Goal: Obtain resource: Obtain resource

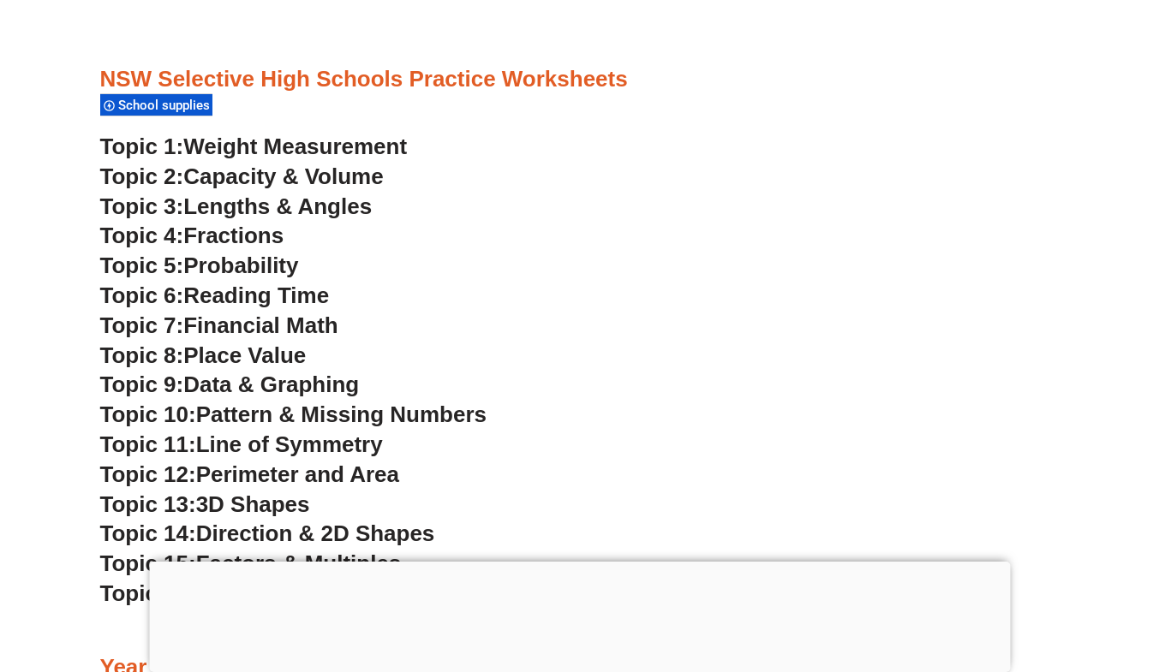
scroll to position [4262, 0]
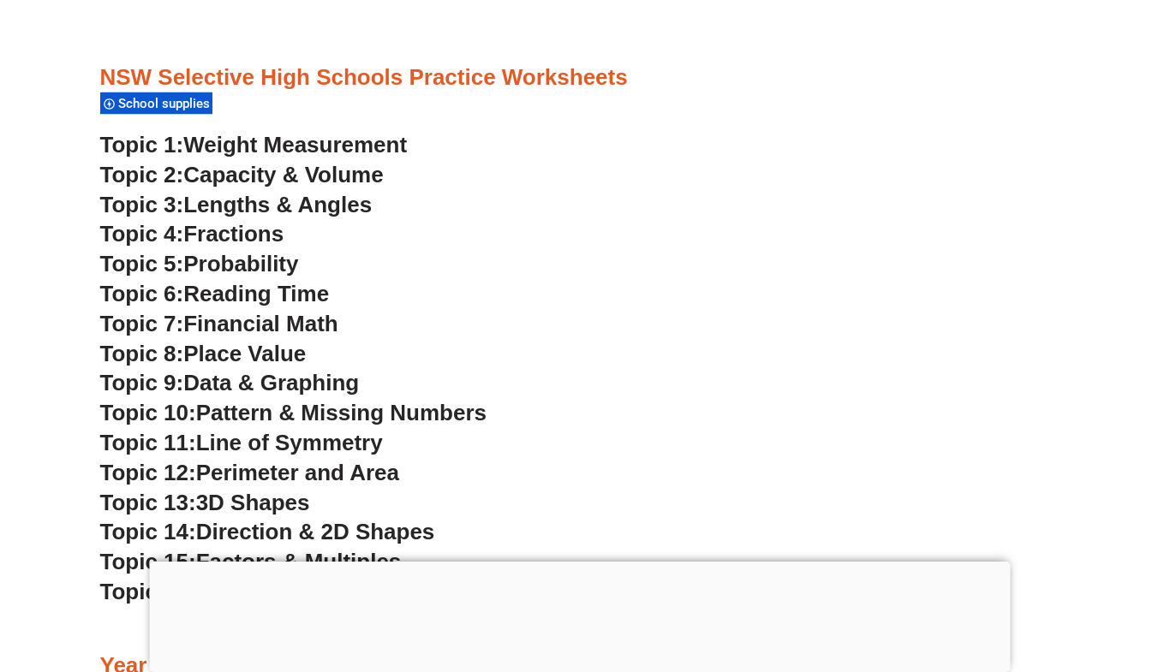
click at [300, 206] on span "Lengths & Angles" at bounding box center [277, 205] width 188 height 26
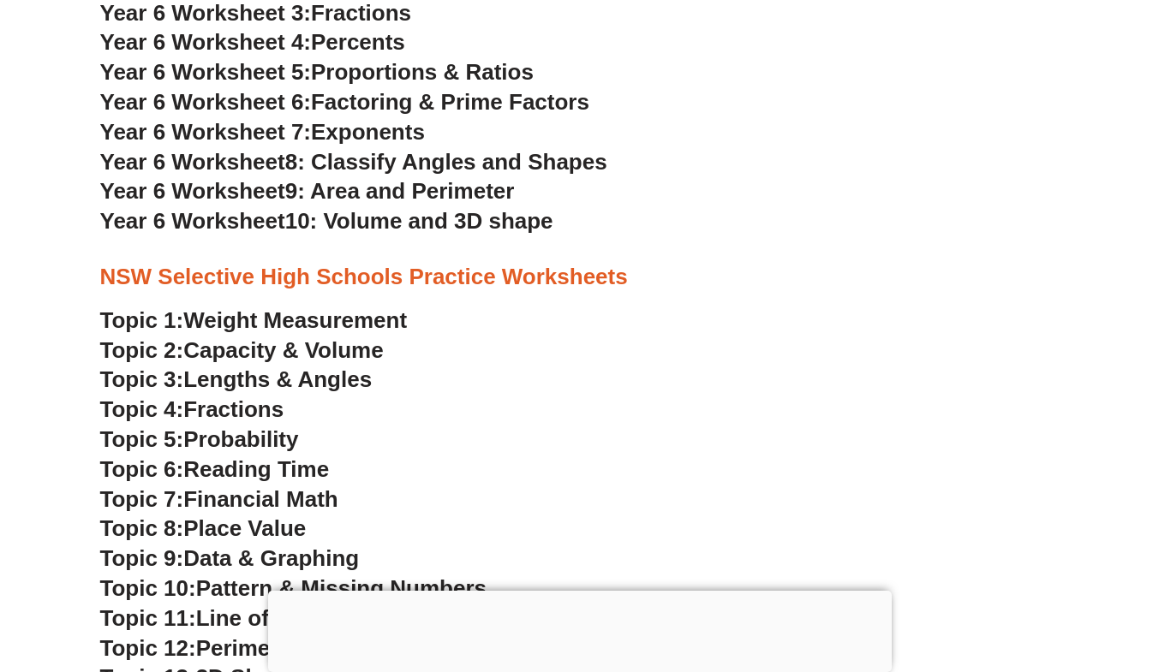
scroll to position [3797, 0]
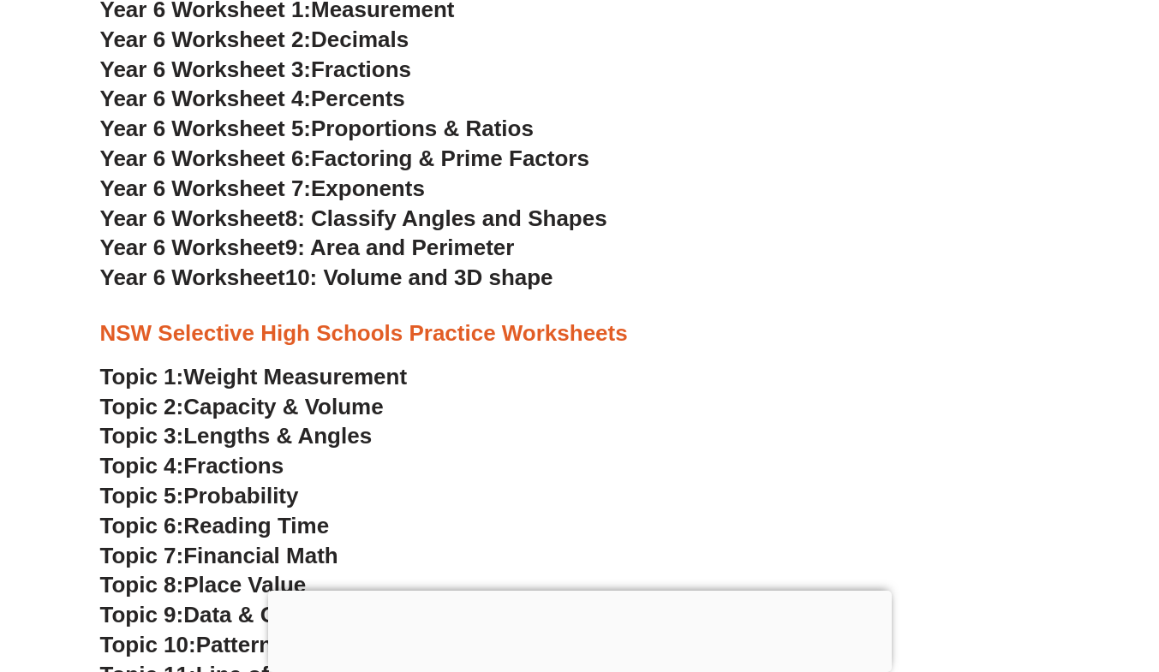
click at [359, 159] on span "Factoring & Prime Factors" at bounding box center [450, 159] width 278 height 26
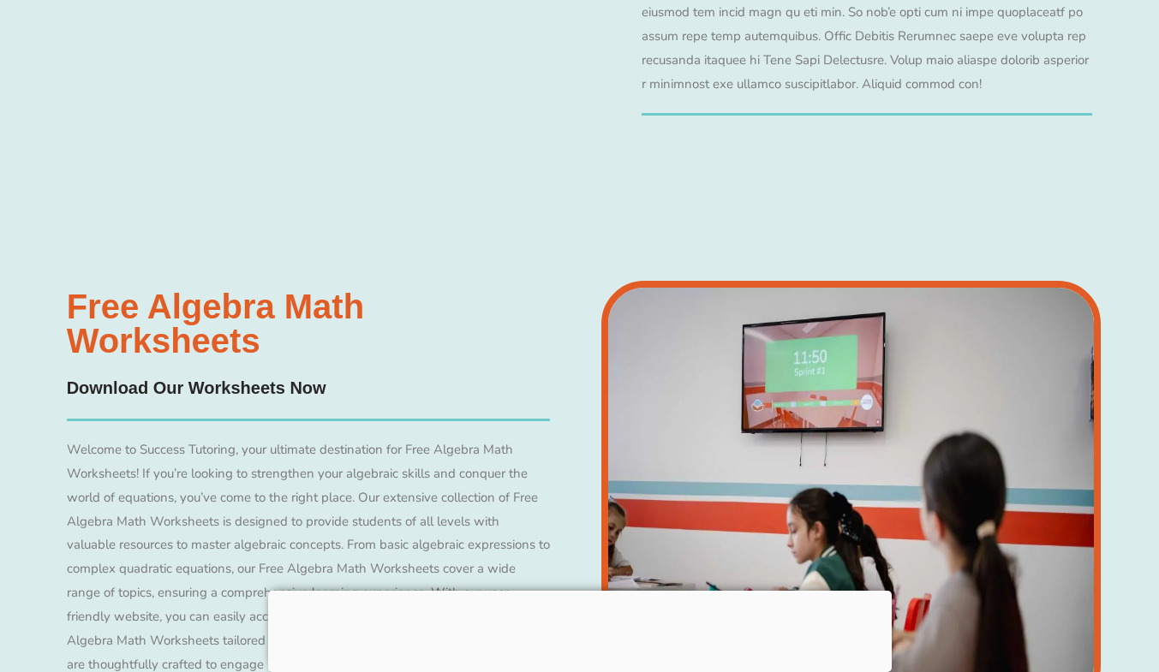
scroll to position [3570, 0]
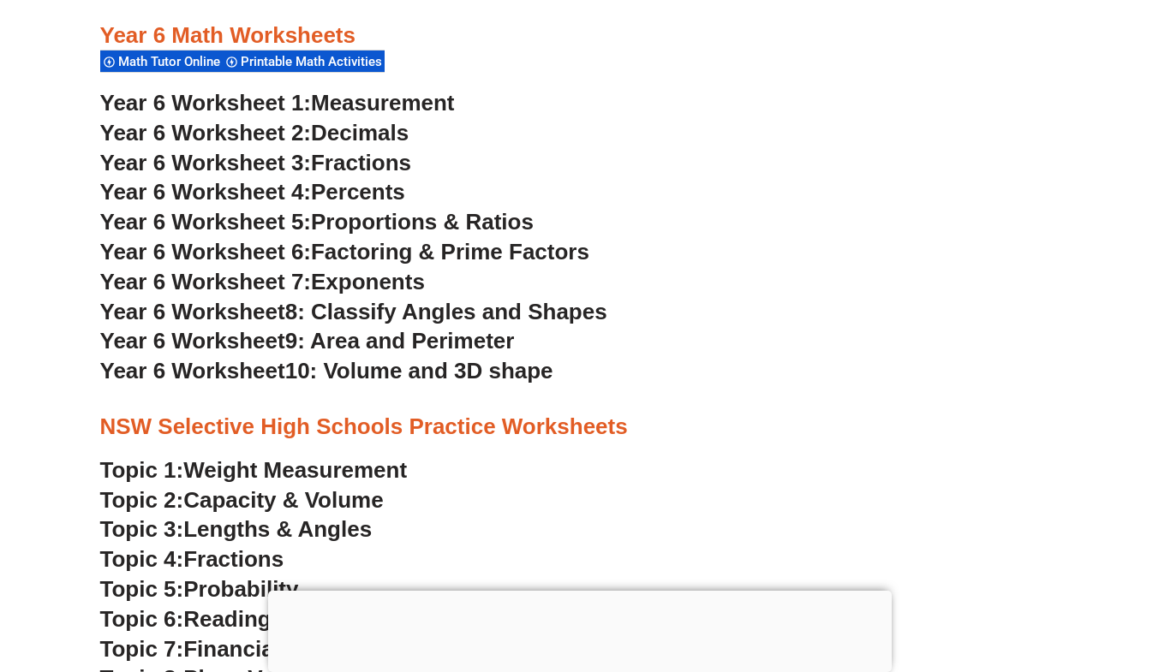
click at [620, 413] on h3 "NSW Selective High Schools Practice Worksheets" at bounding box center [579, 427] width 959 height 29
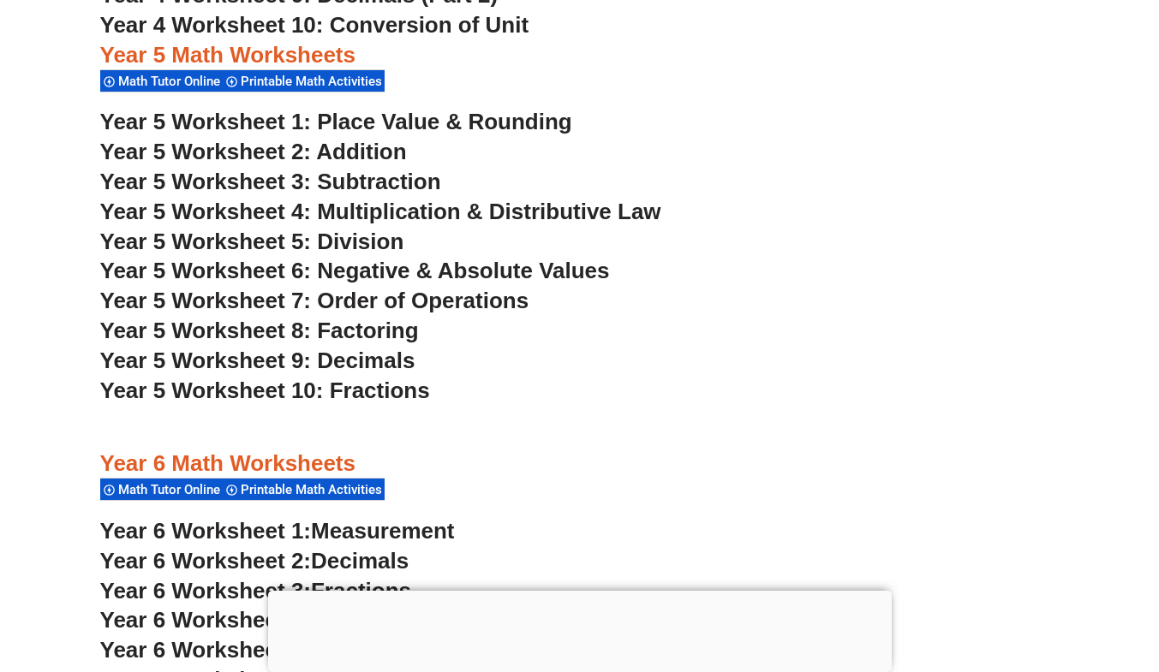
scroll to position [3264, 0]
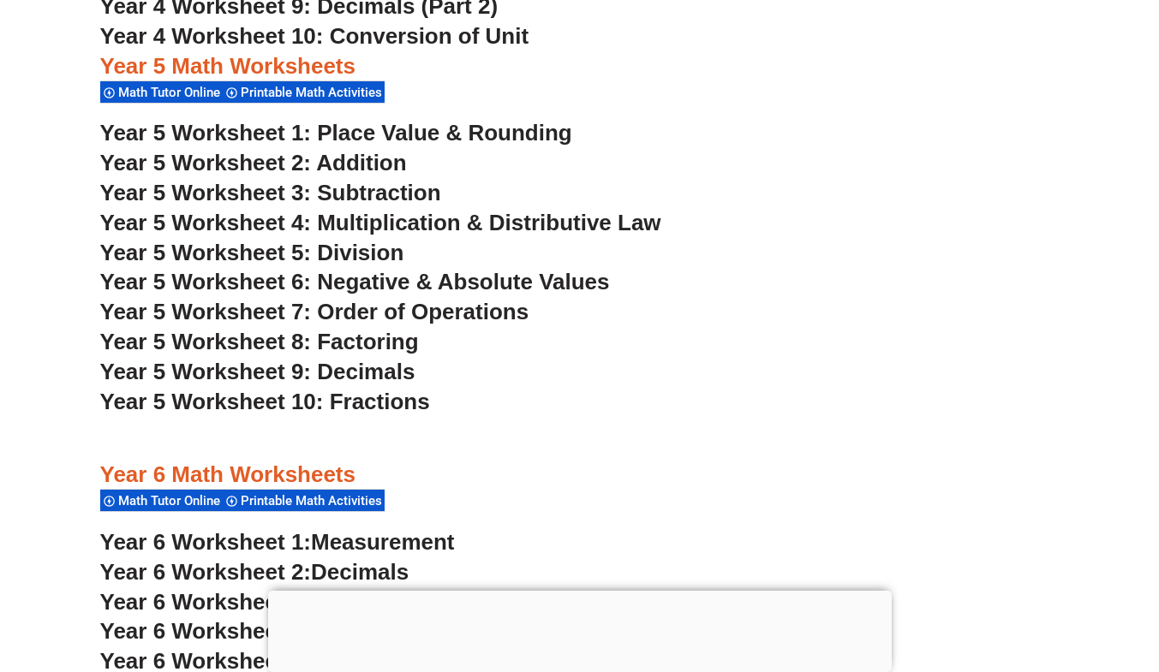
click at [351, 366] on span "Year 5 Worksheet 9: Decimals" at bounding box center [257, 372] width 315 height 26
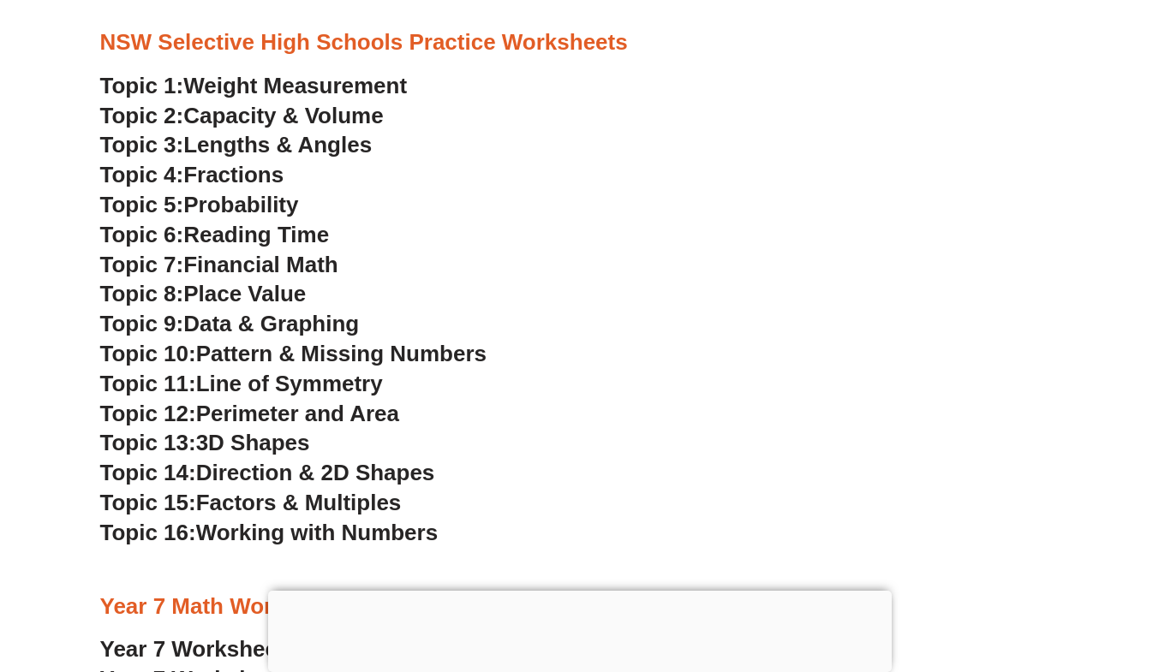
scroll to position [4090, 0]
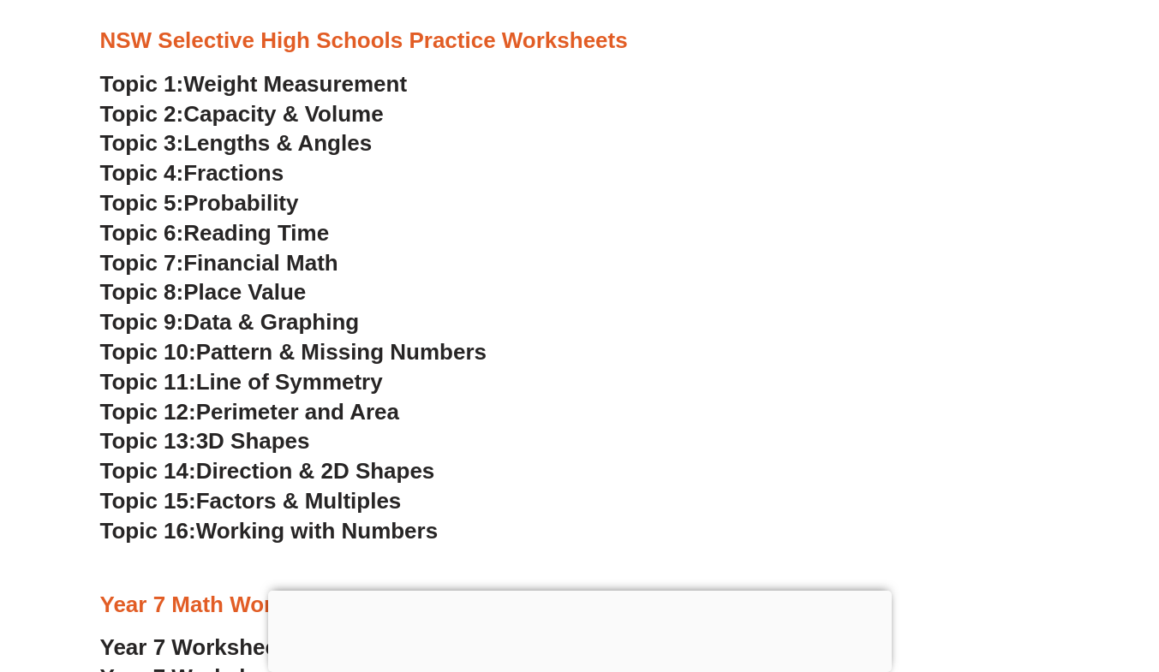
click at [268, 265] on span "Financial Math" at bounding box center [260, 263] width 154 height 26
click at [265, 535] on span "Working with Numbers" at bounding box center [317, 531] width 242 height 26
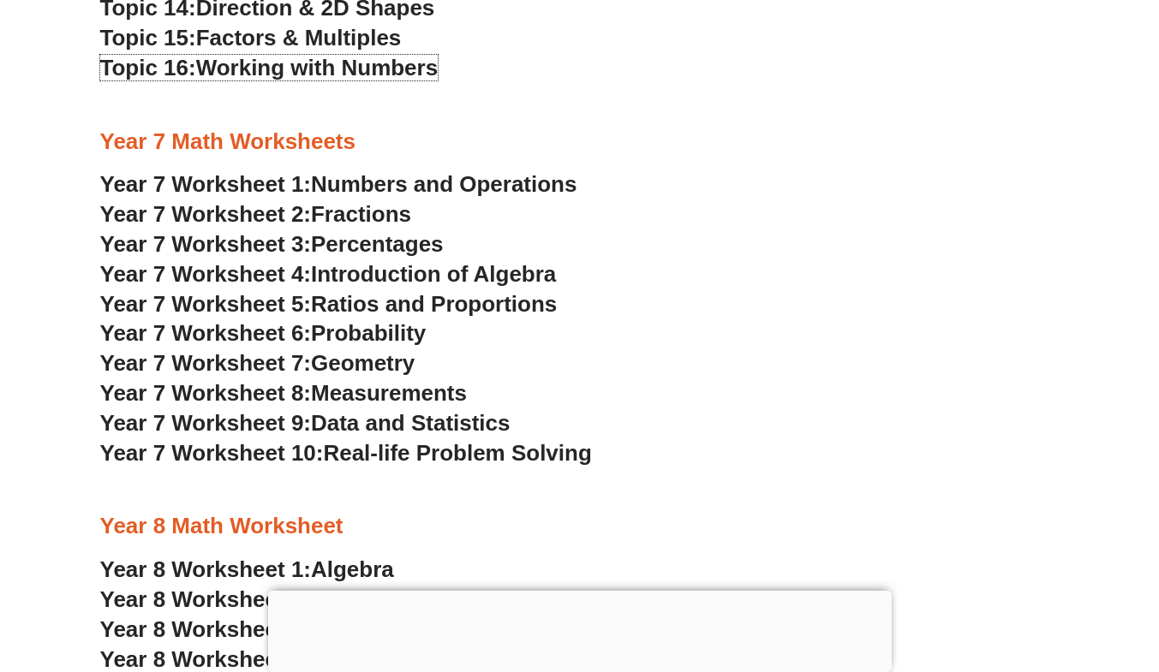
scroll to position [4561, 0]
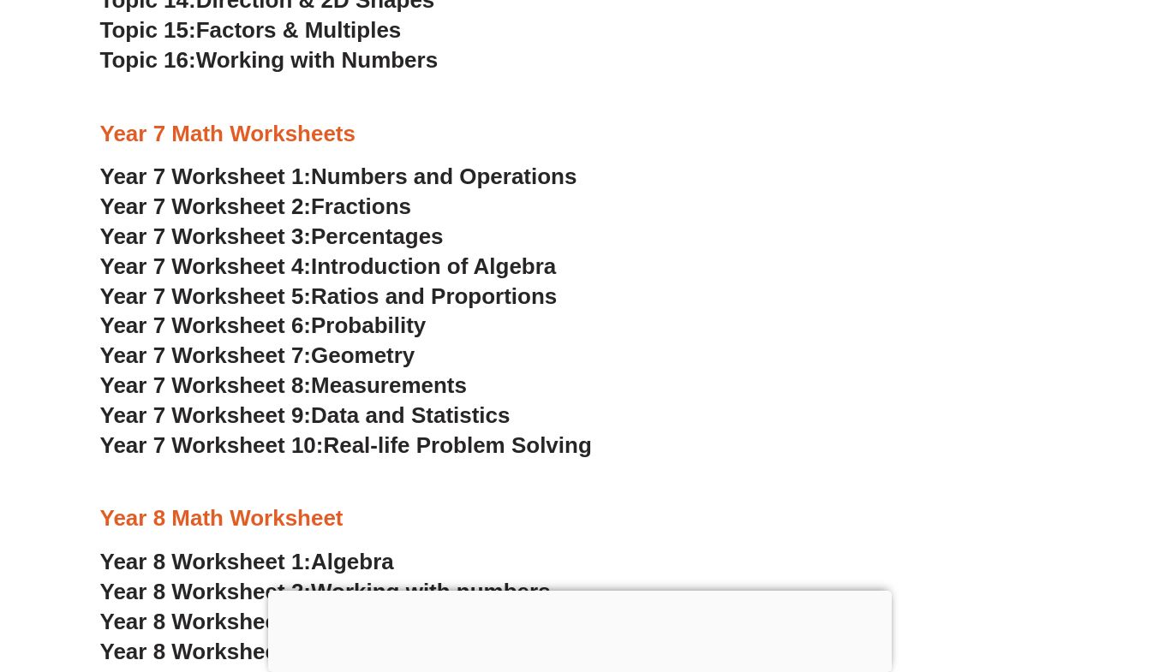
click at [439, 182] on span "Numbers and Operations" at bounding box center [444, 177] width 266 height 26
click at [367, 445] on span "Real-life Problem Solving" at bounding box center [457, 446] width 268 height 26
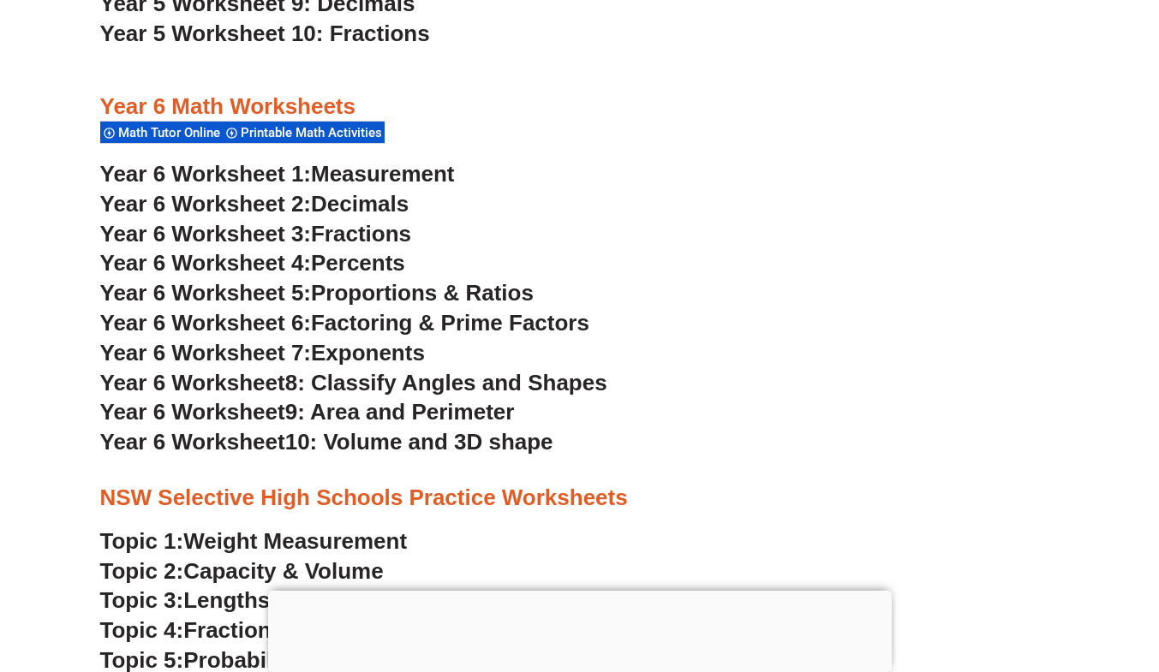
scroll to position [3647, 0]
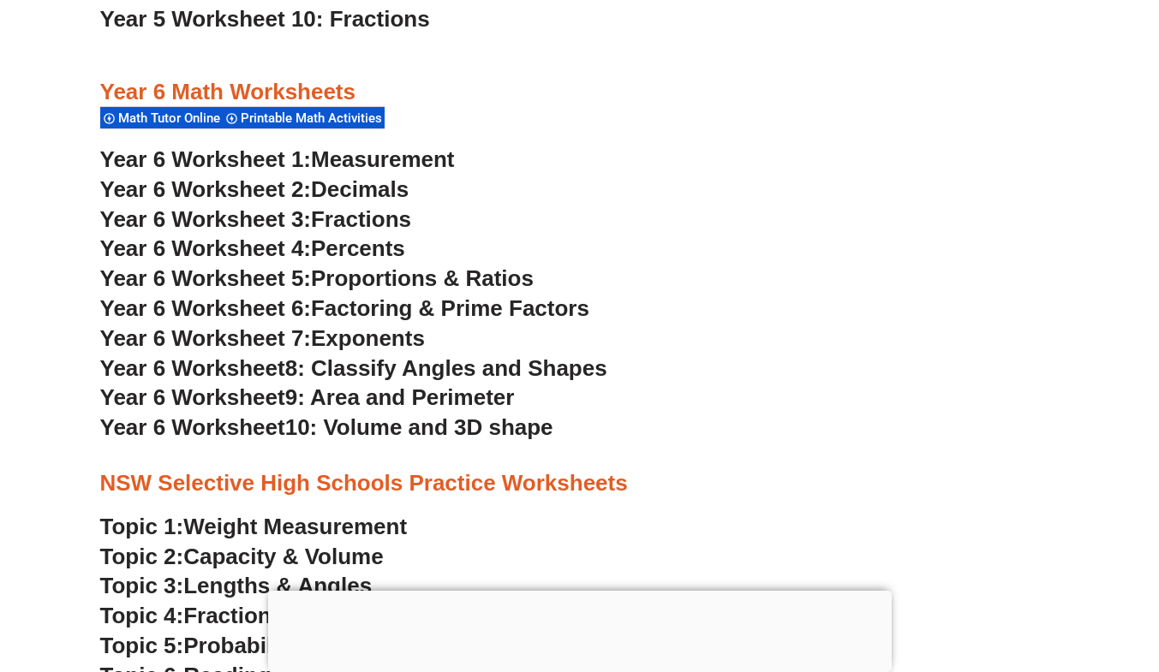
click at [294, 194] on span "Year 6 Worksheet 2:" at bounding box center [206, 189] width 212 height 26
